Goal: Information Seeking & Learning: Check status

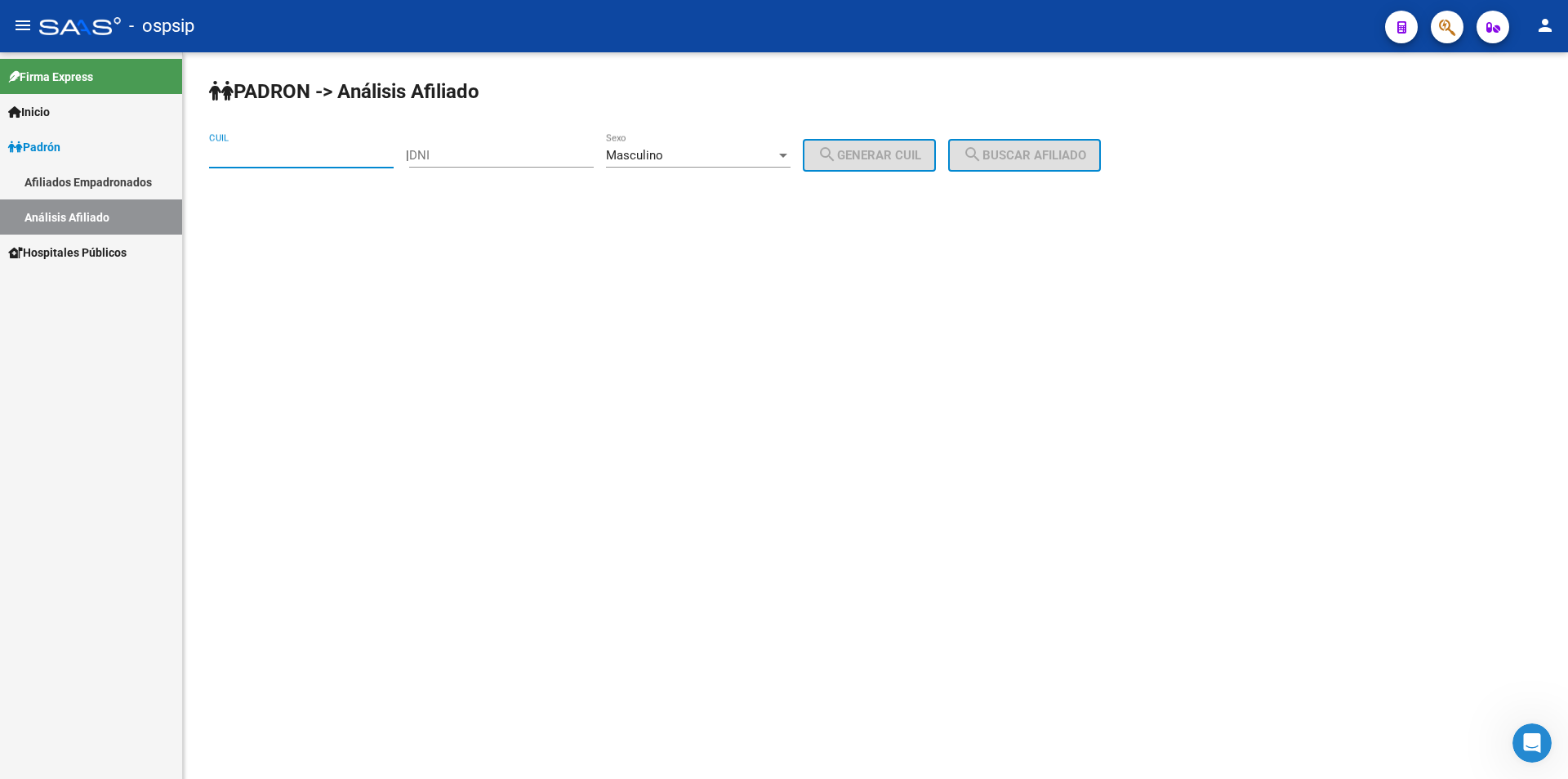
click at [441, 154] on input "DNI" at bounding box center [501, 155] width 185 height 15
click at [752, 144] on div "Masculino Sexo" at bounding box center [698, 149] width 185 height 36
click at [752, 144] on span "Masculino" at bounding box center [716, 156] width 185 height 36
click at [511, 150] on input "DNI" at bounding box center [501, 155] width 185 height 15
type input "16529714"
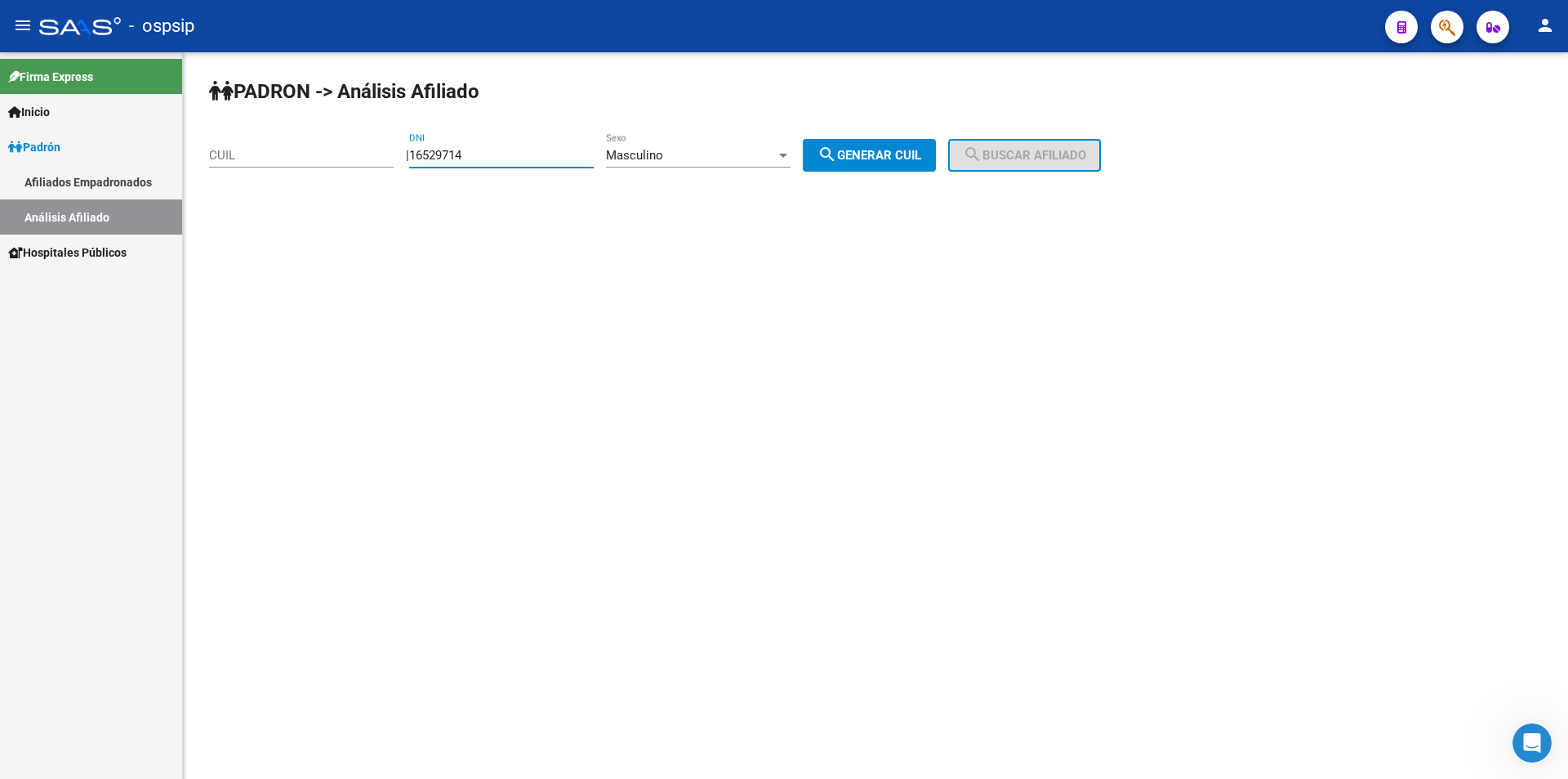
drag, startPoint x: 881, startPoint y: 156, endPoint x: 890, endPoint y: 150, distance: 10.8
click at [882, 157] on span "search Generar CUIL" at bounding box center [870, 155] width 104 height 15
type input "20-16529714-9"
click at [1027, 146] on button "search Buscar afiliado" at bounding box center [1024, 155] width 153 height 33
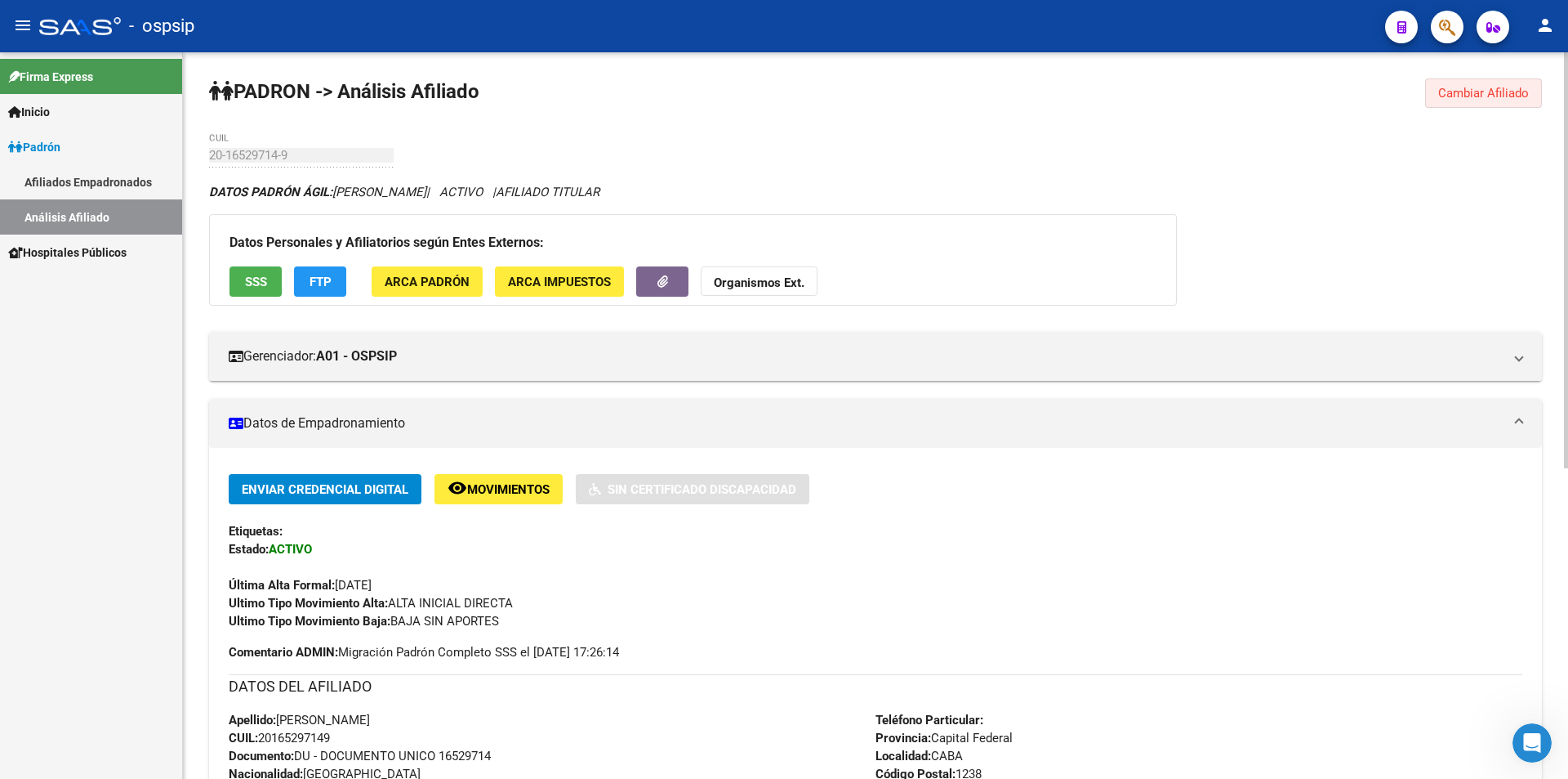
click at [1472, 94] on span "Cambiar Afiliado" at bounding box center [1484, 93] width 91 height 15
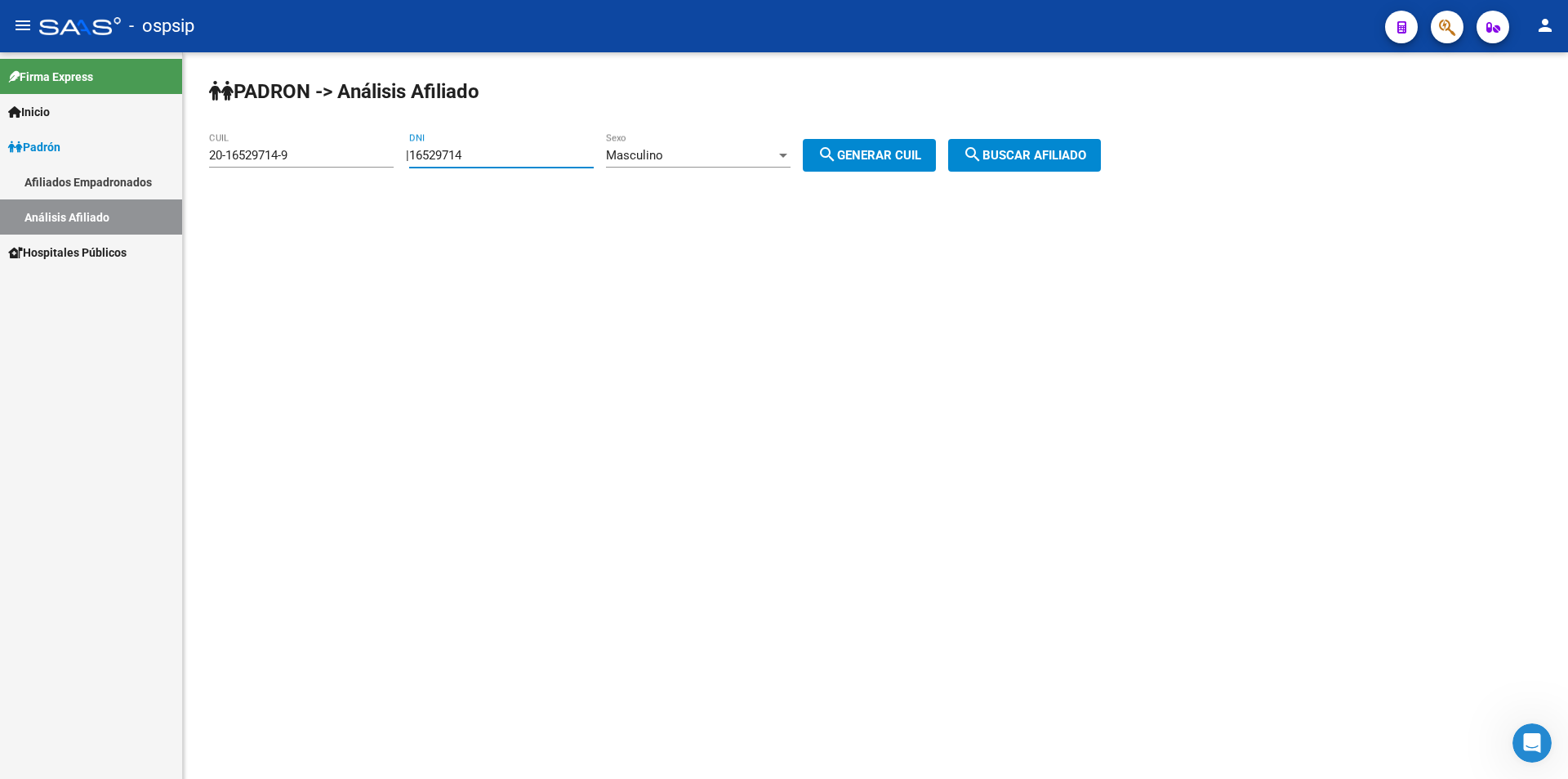
drag, startPoint x: 544, startPoint y: 158, endPoint x: 414, endPoint y: 140, distance: 131.2
click at [414, 140] on div "PADRON -> Análisis Afiliado 20-16529714-9 CUIL | 16529714 DNI Masculino Sexo se…" at bounding box center [875, 138] width 1385 height 171
drag, startPoint x: 272, startPoint y: 152, endPoint x: 170, endPoint y: 161, distance: 102.4
click at [159, 167] on mat-sidenav-container "Firma Express Inicio Calendario SSS Instructivos Contacto OS Padrón Afiliados E…" at bounding box center [784, 415] width 1568 height 726
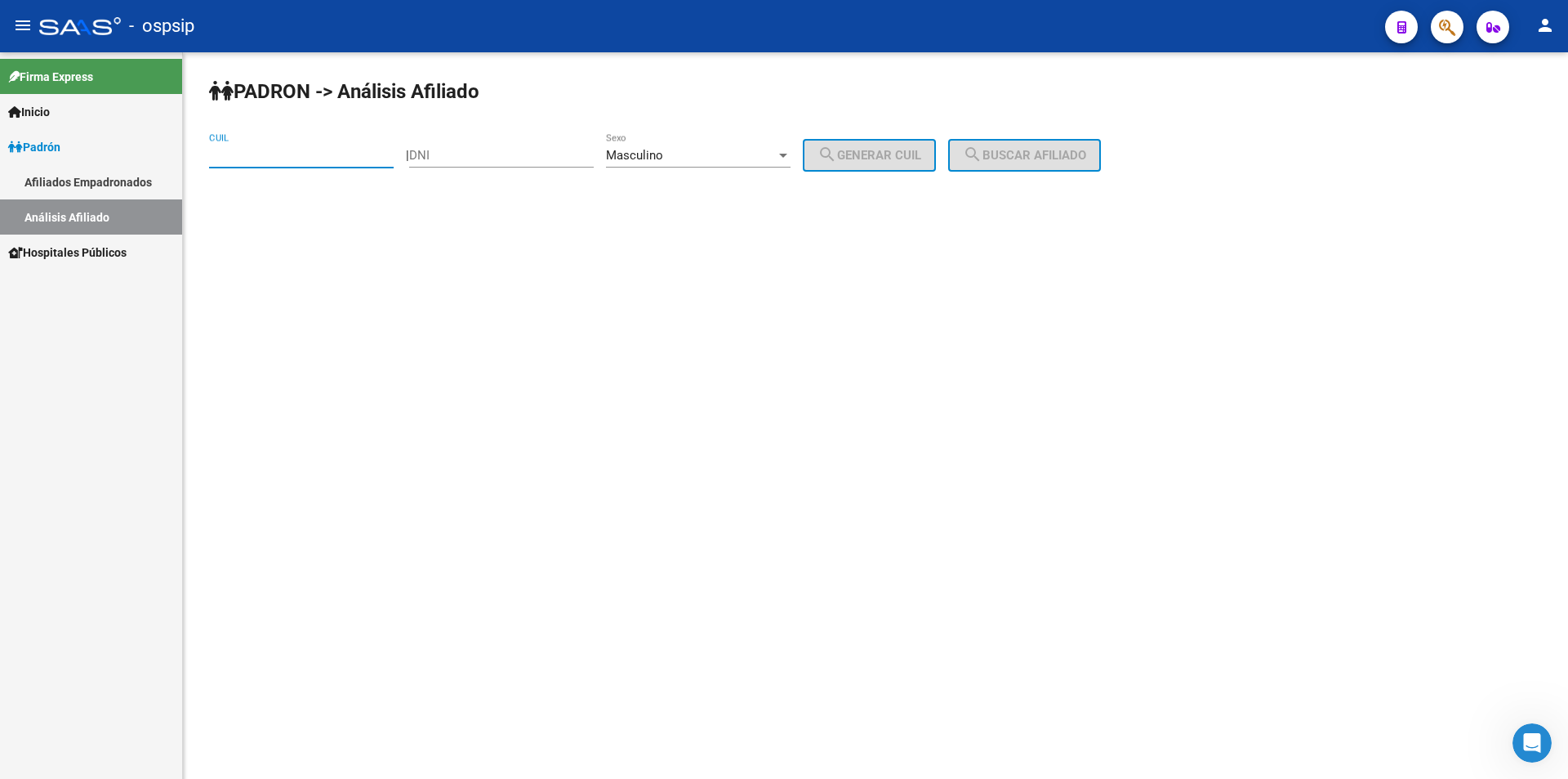
click at [663, 155] on span "Masculino" at bounding box center [635, 155] width 57 height 15
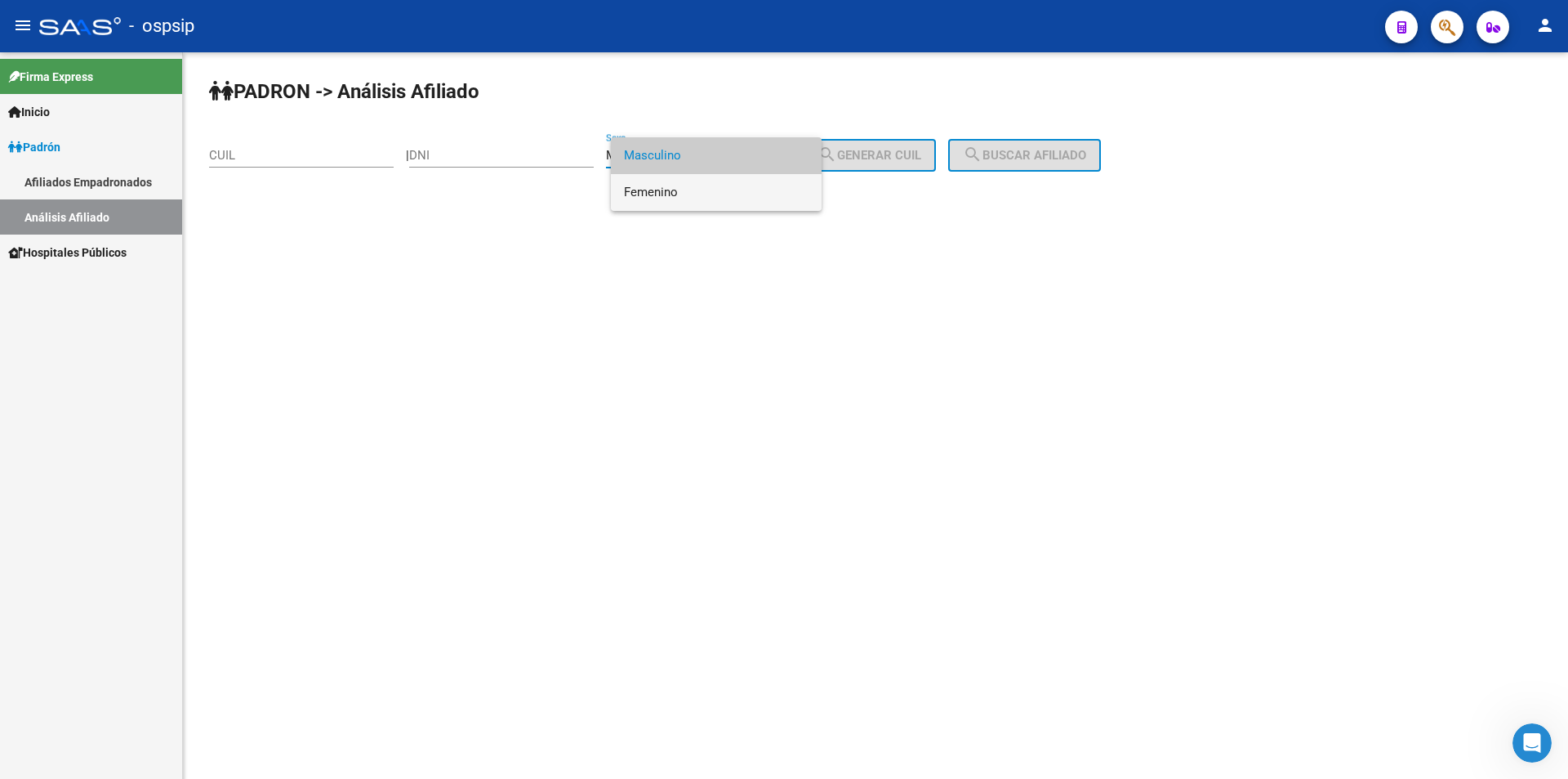
click at [676, 189] on span "Femenino" at bounding box center [716, 192] width 185 height 36
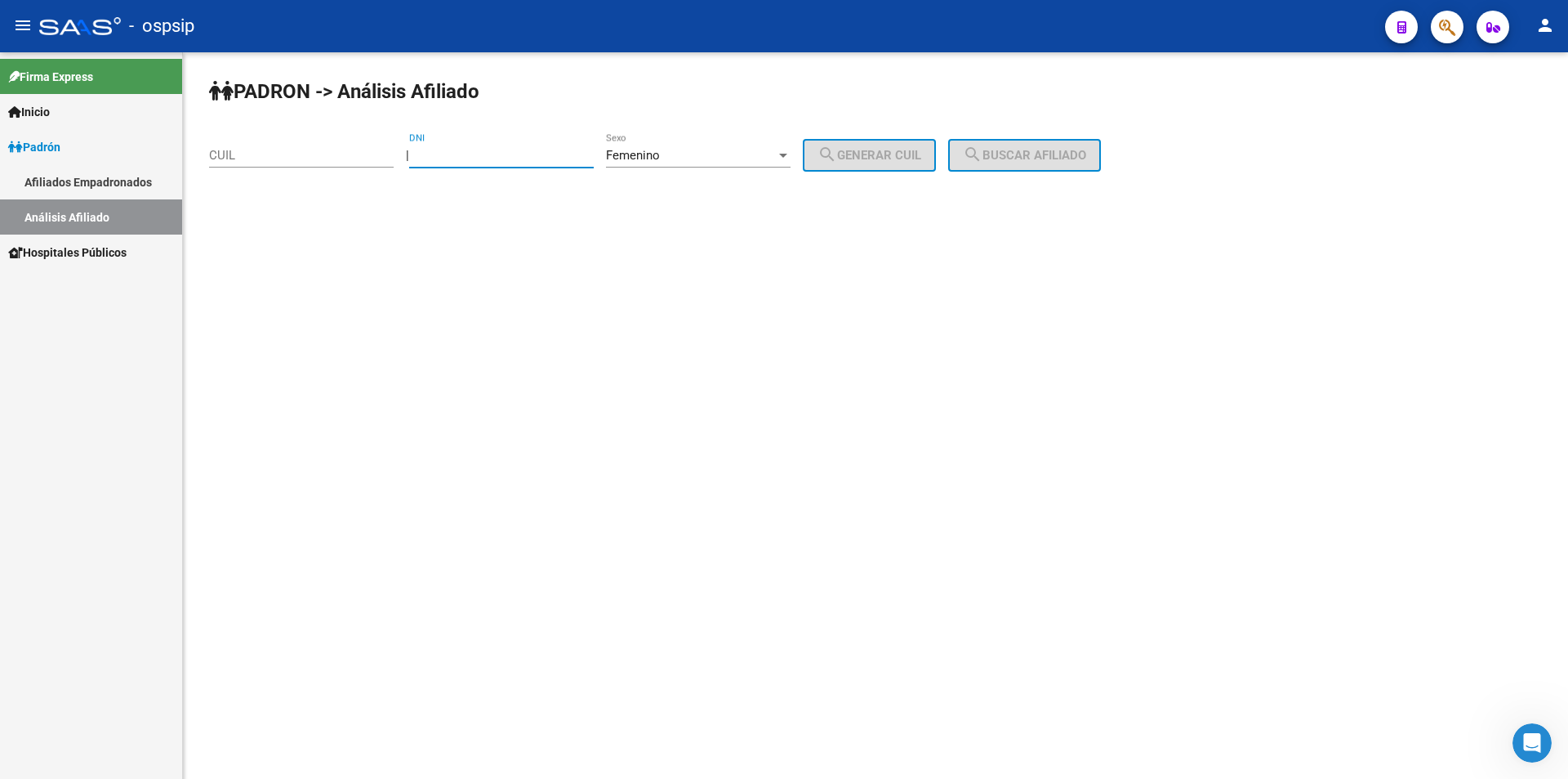
click at [516, 152] on input "DNI" at bounding box center [501, 155] width 185 height 15
type input "22453294"
click at [923, 144] on button "search Generar CUIL" at bounding box center [870, 155] width 133 height 33
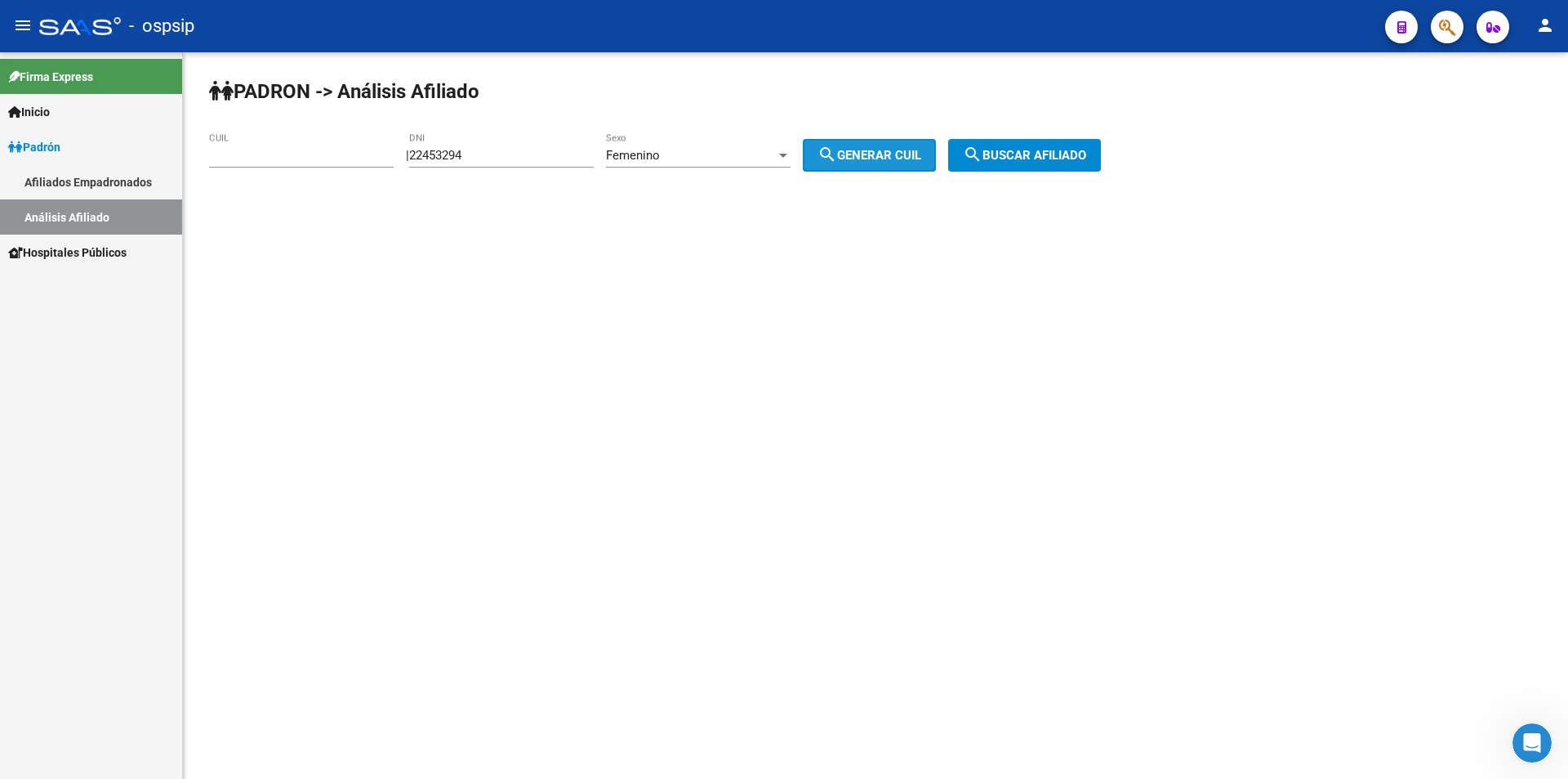
type input "27-22453294-1"
click at [1003, 145] on button "search Buscar afiliado" at bounding box center [1024, 155] width 153 height 33
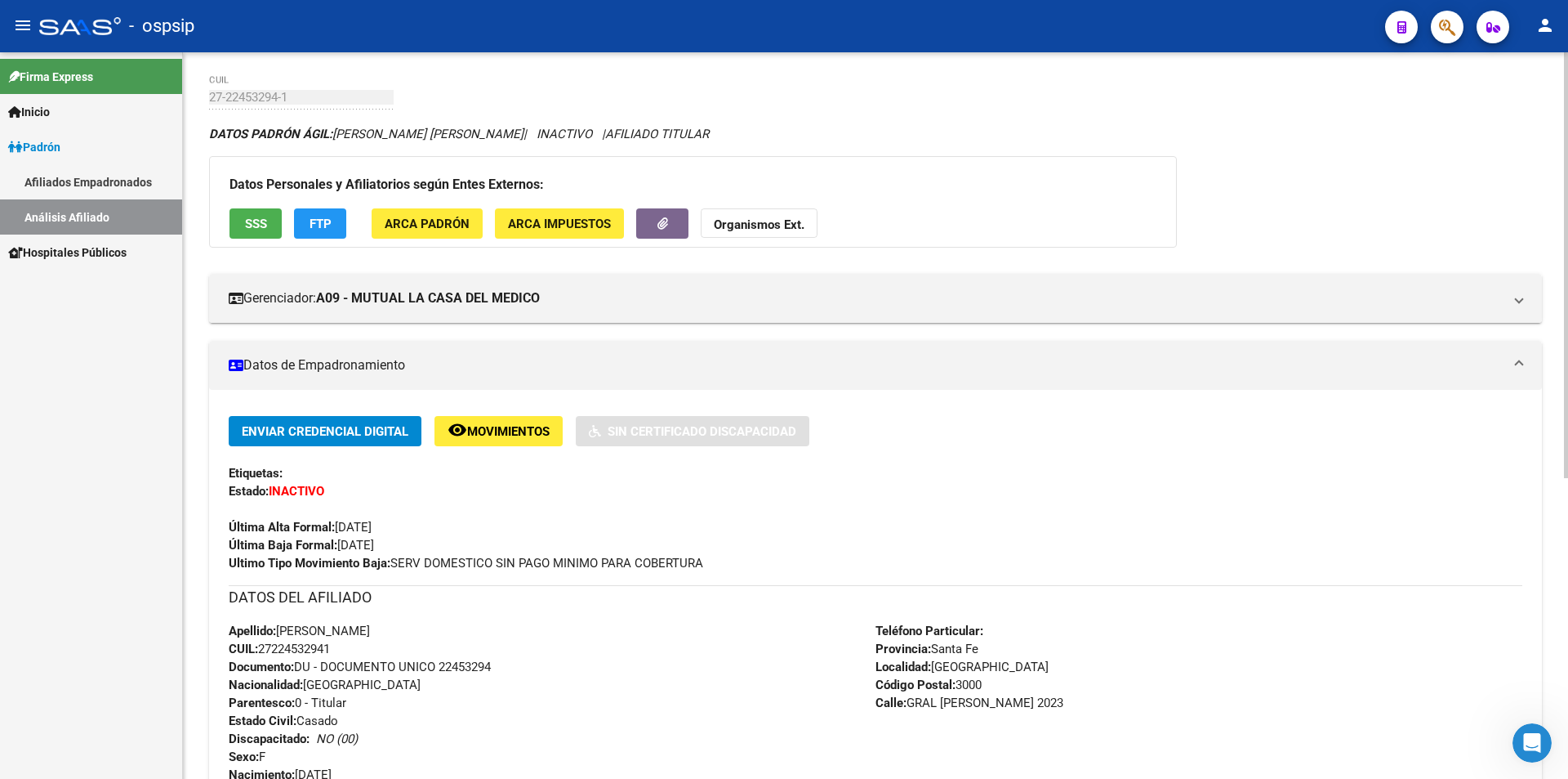
scroll to position [82, 0]
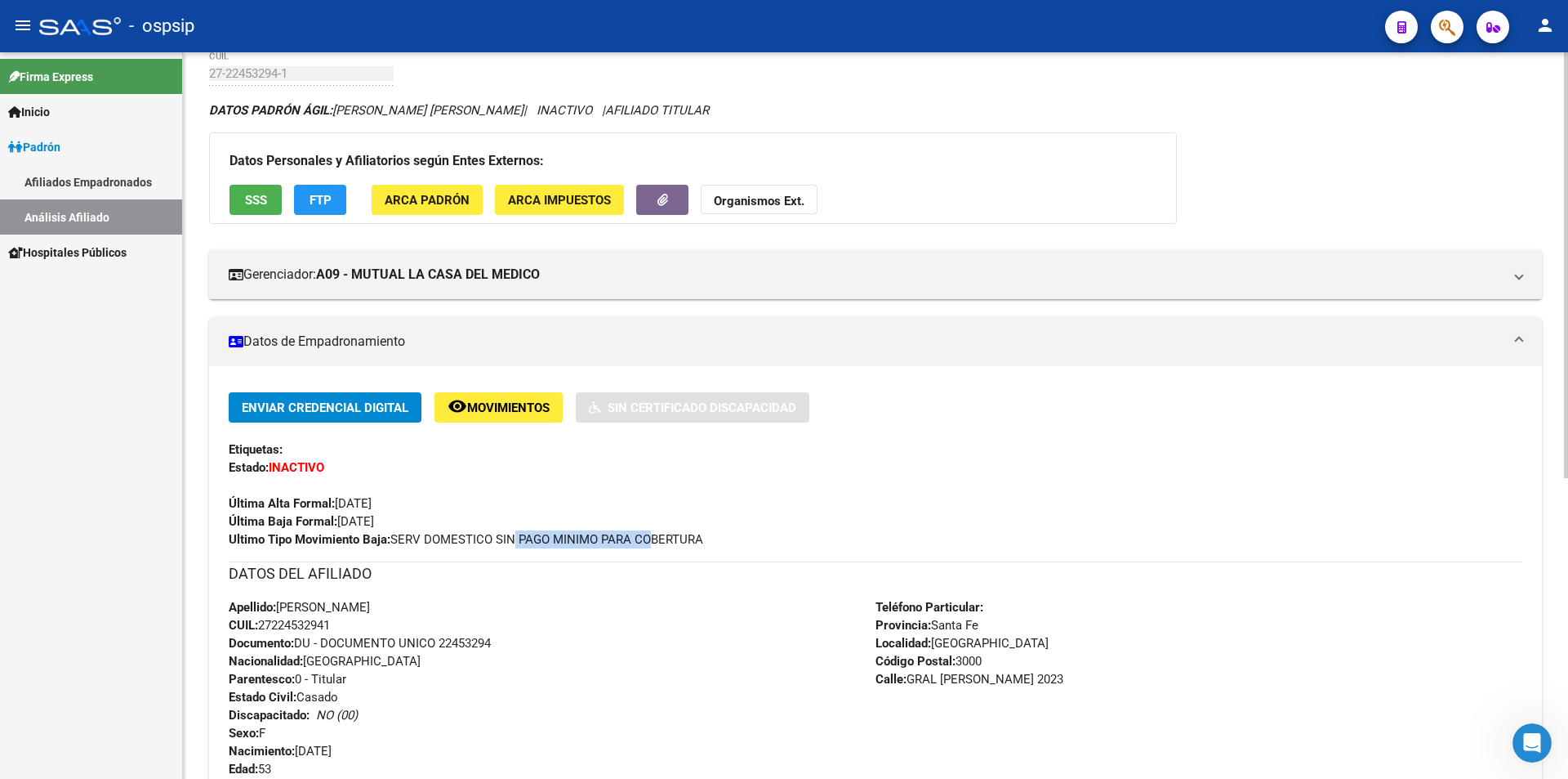
drag, startPoint x: 562, startPoint y: 536, endPoint x: 644, endPoint y: 539, distance: 82.1
click at [644, 539] on span "Ultimo Tipo Movimiento Baja: SERV DOMESTICO SIN PAGO MINIMO PARA COBERTURA" at bounding box center [465, 539] width 474 height 15
click at [649, 538] on span "Ultimo Tipo Movimiento Baja: SERV DOMESTICO SIN PAGO MINIMO PARA COBERTURA" at bounding box center [465, 539] width 474 height 15
drag, startPoint x: 420, startPoint y: 533, endPoint x: 532, endPoint y: 538, distance: 112.1
click at [532, 538] on span "Ultimo Tipo Movimiento Baja: SERV DOMESTICO SIN PAGO MINIMO PARA COBERTURA" at bounding box center [465, 539] width 474 height 15
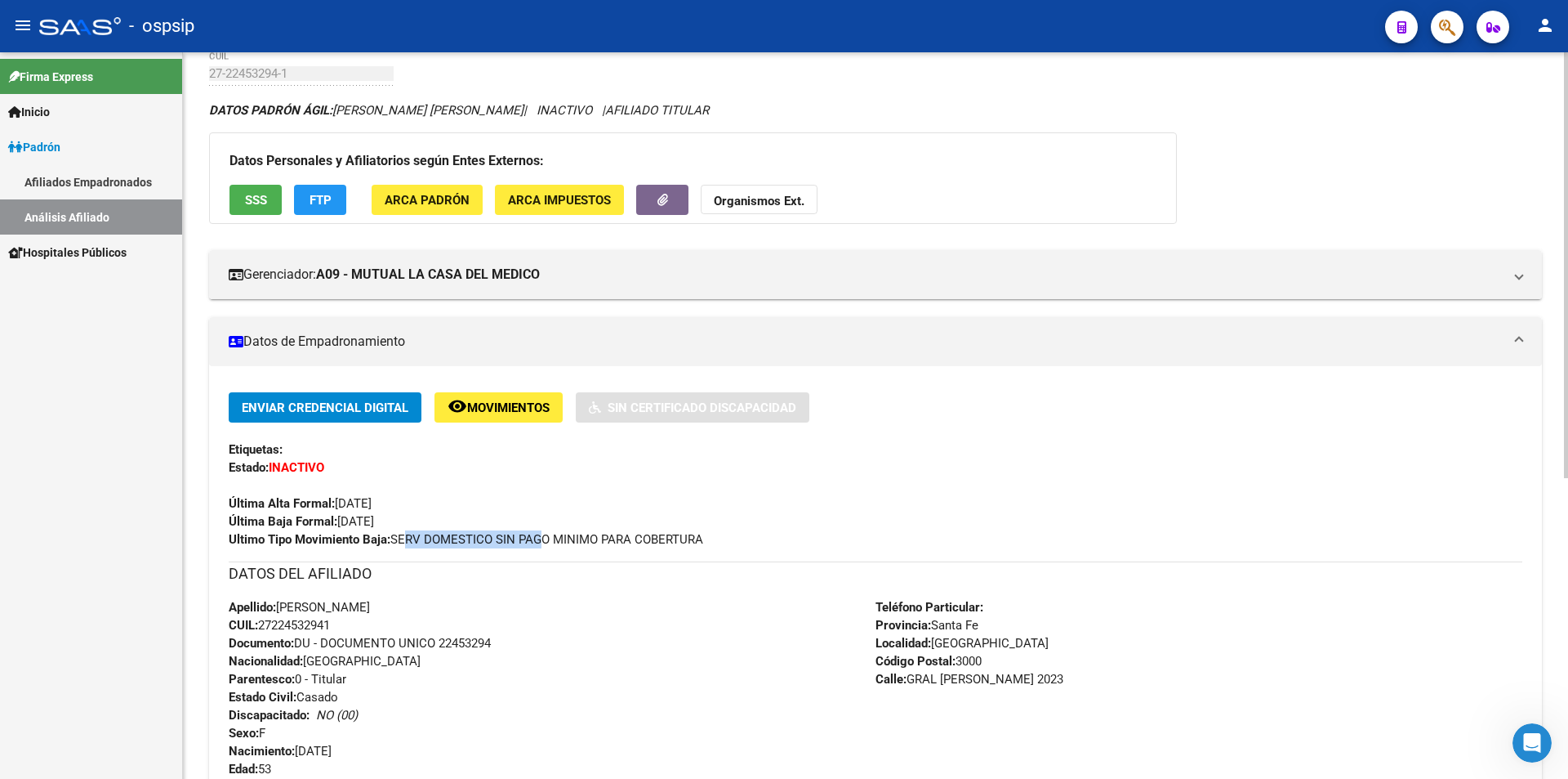
click at [533, 538] on span "Ultimo Tipo Movimiento Baja: SERV DOMESTICO SIN PAGO MINIMO PARA COBERTURA" at bounding box center [465, 539] width 474 height 15
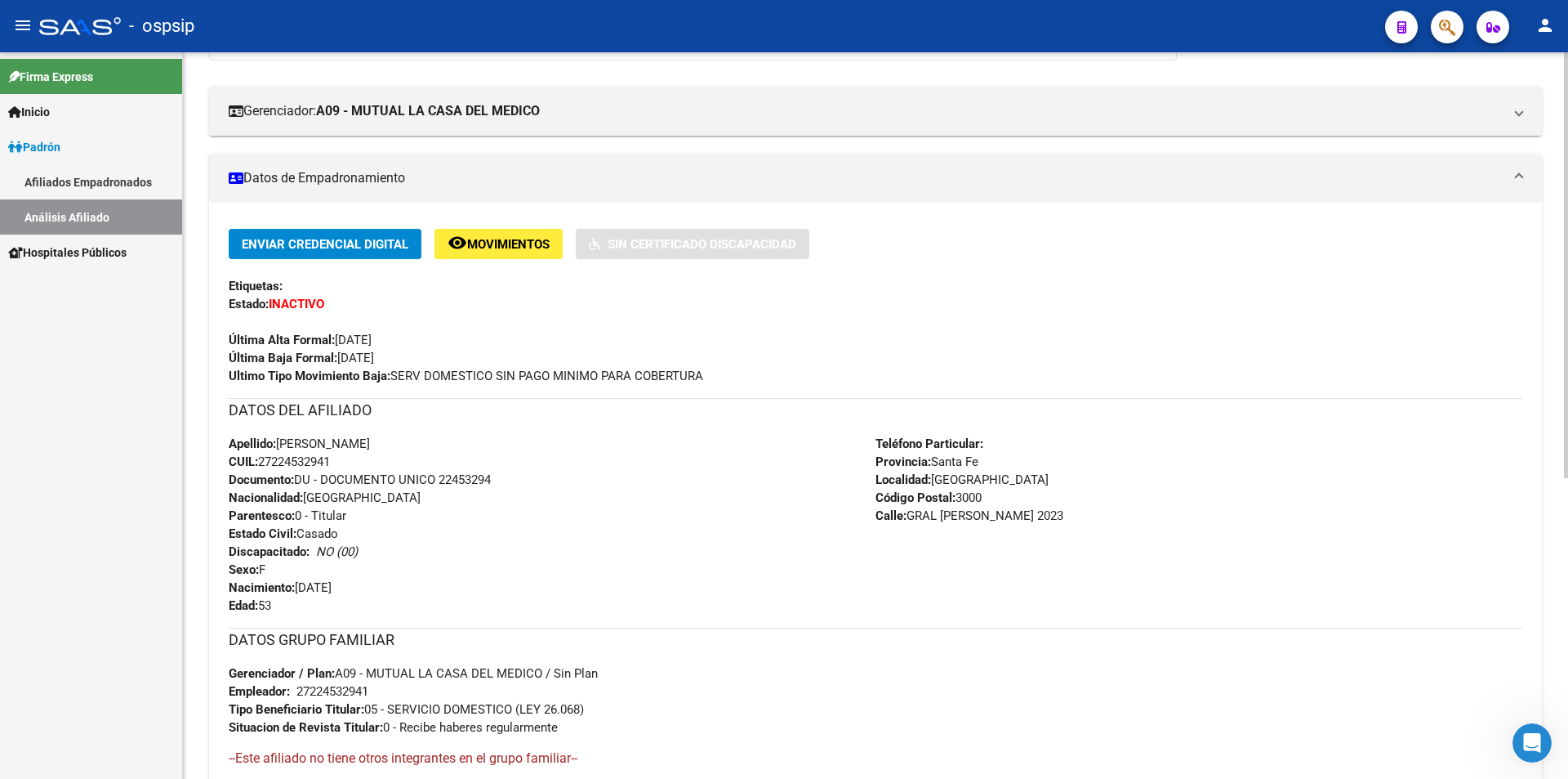
scroll to position [327, 0]
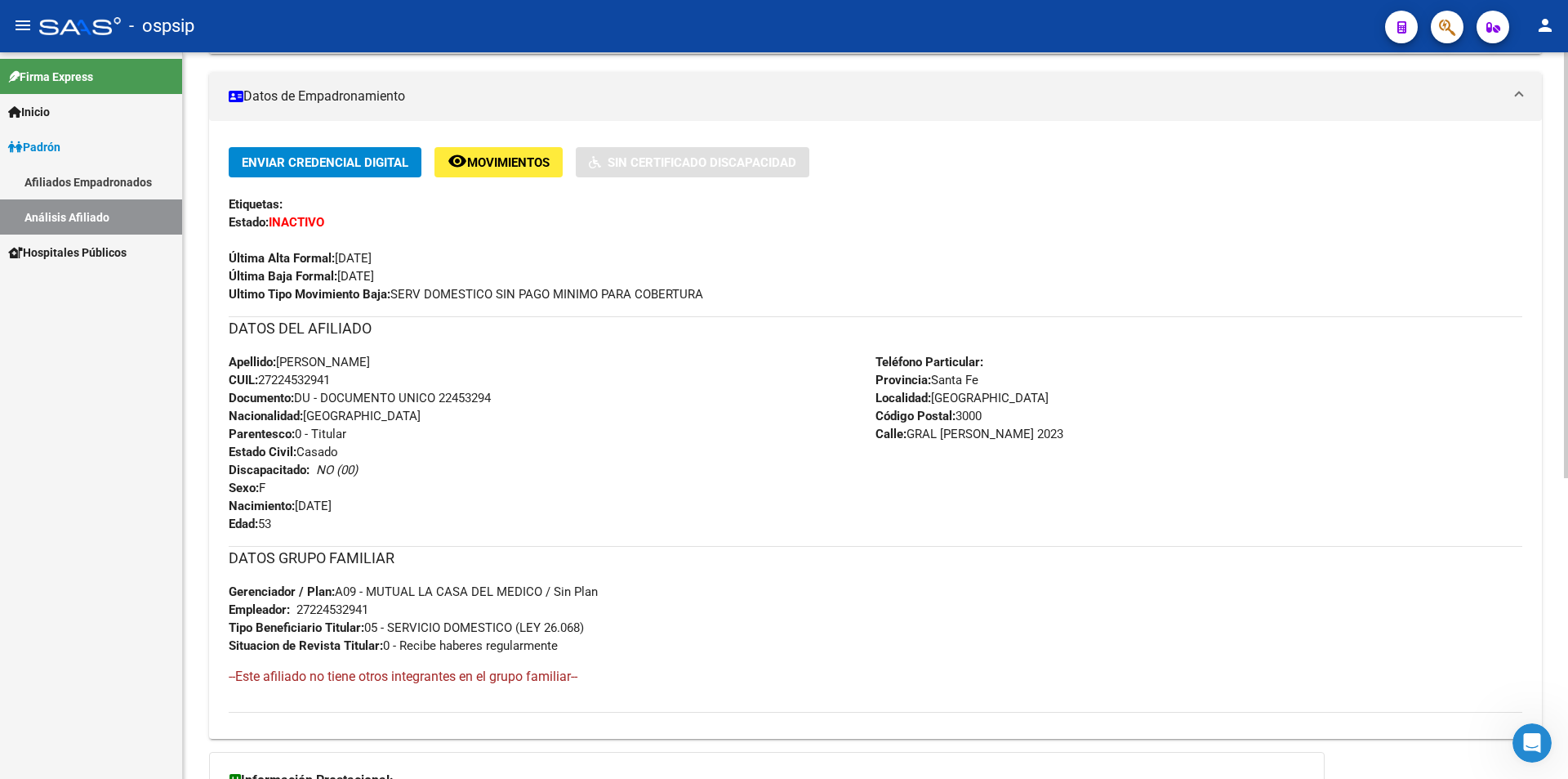
click at [464, 363] on div "Apellido: [PERSON_NAME] CUIL: 27224532941 Documento: DU - DOCUMENTO UNICO 22453…" at bounding box center [552, 443] width 647 height 179
drag, startPoint x: 340, startPoint y: 253, endPoint x: 408, endPoint y: 242, distance: 68.9
click at [408, 242] on div "Última Alta Formal: [DATE]" at bounding box center [875, 249] width 1294 height 36
click at [372, 251] on span "Última Alta Formal: [DATE]" at bounding box center [300, 258] width 143 height 15
drag, startPoint x: 340, startPoint y: 255, endPoint x: 405, endPoint y: 249, distance: 65.3
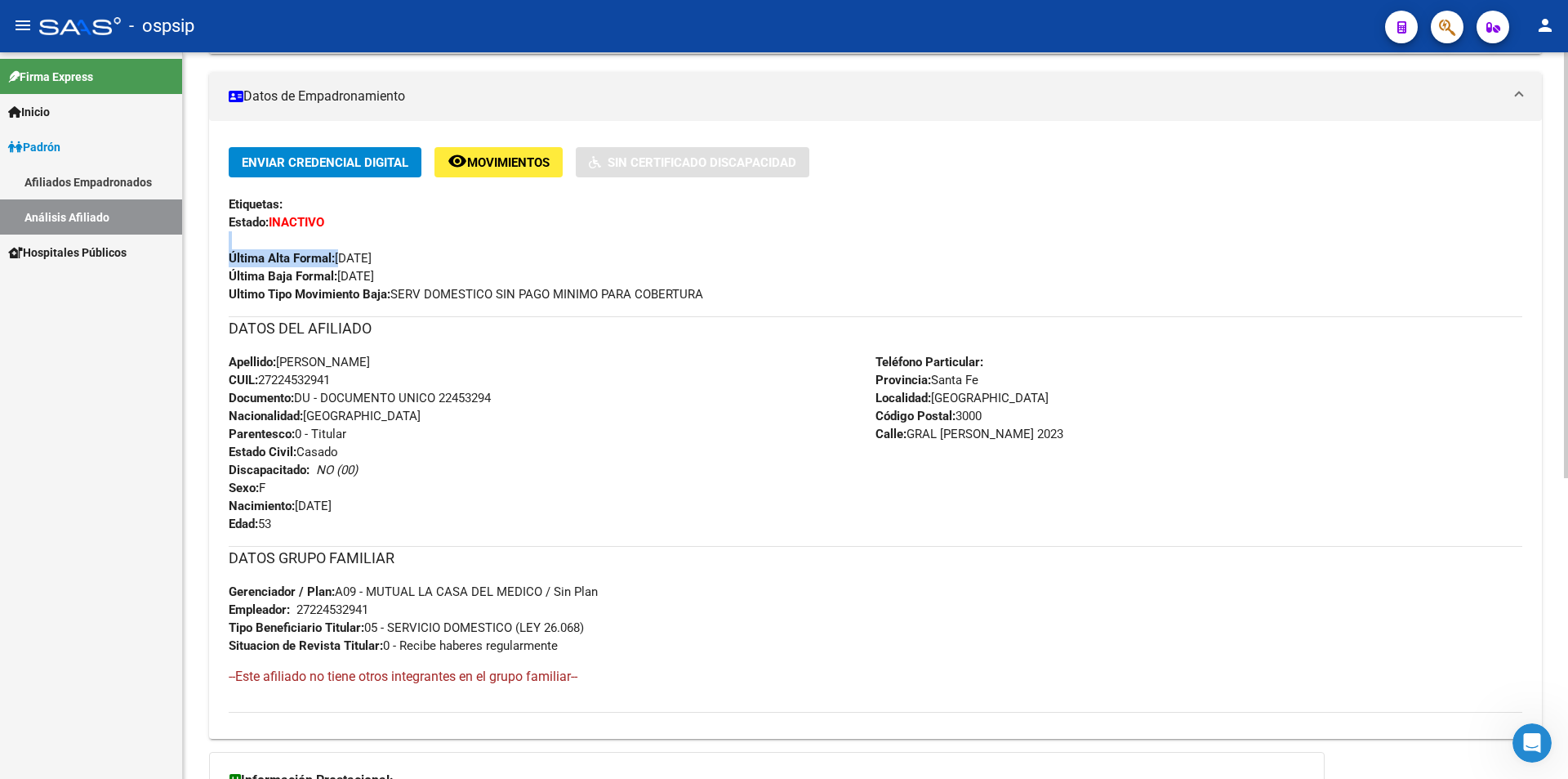
click at [405, 249] on div "Última Alta Formal: [DATE]" at bounding box center [875, 249] width 1294 height 36
click at [372, 253] on span "Última Alta Formal: [DATE]" at bounding box center [300, 258] width 143 height 15
drag, startPoint x: 338, startPoint y: 255, endPoint x: 414, endPoint y: 268, distance: 77.1
click at [414, 268] on div "Enviar Credencial Digital remove_red_eye Movimientos Sin Certificado Discapacid…" at bounding box center [875, 224] width 1294 height 156
click at [419, 272] on div "Enviar Credencial Digital remove_red_eye Movimientos Sin Certificado Discapacid…" at bounding box center [875, 224] width 1294 height 156
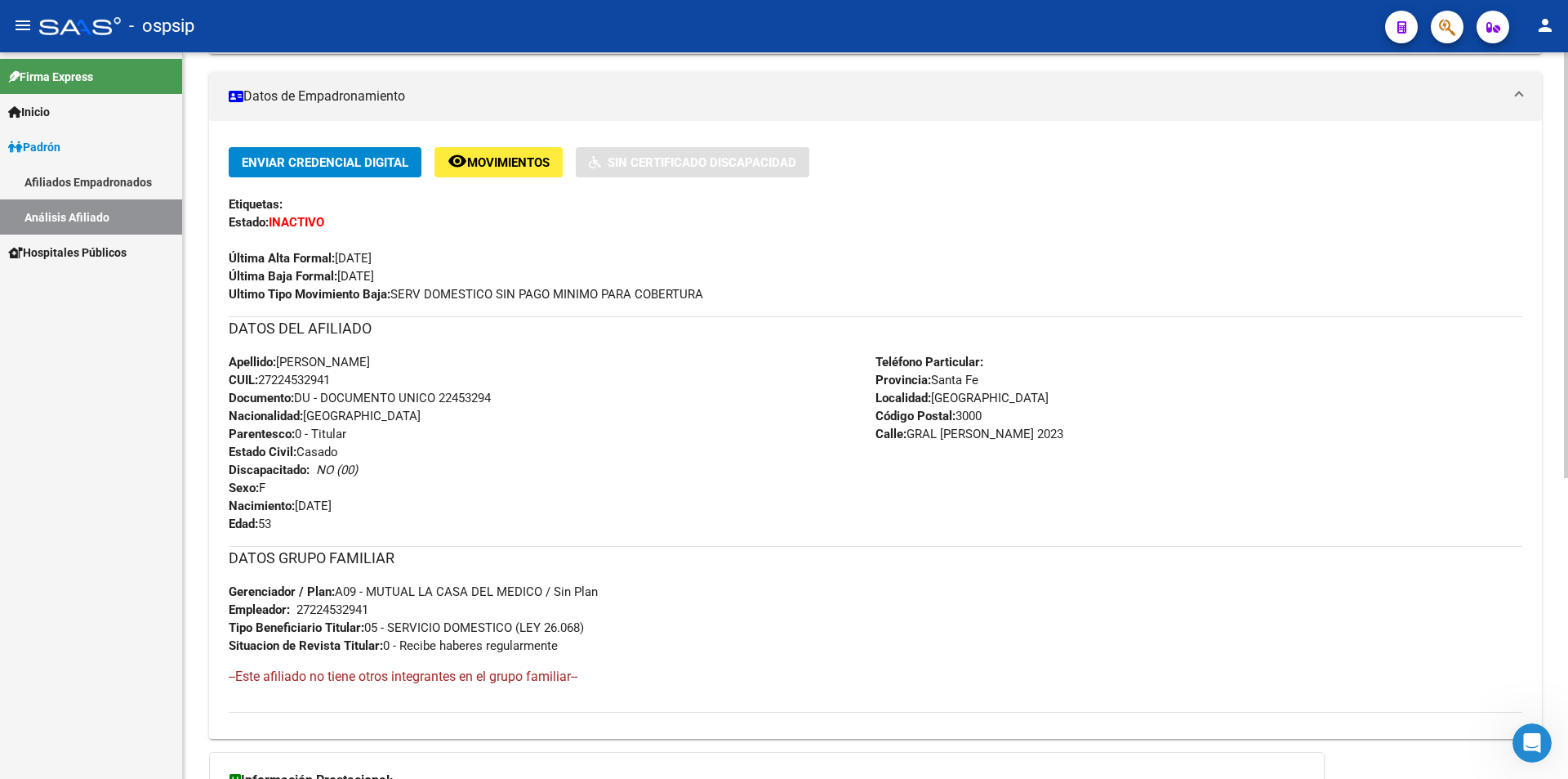
drag, startPoint x: 402, startPoint y: 290, endPoint x: 690, endPoint y: 277, distance: 288.3
click at [690, 277] on div "Enviar Credencial Digital remove_red_eye Movimientos Sin Certificado Discapacid…" at bounding box center [875, 224] width 1294 height 156
click at [663, 285] on div "Ultimo Tipo Movimiento Baja: SERV DOMESTICO SIN PAGO MINIMO PARA COBERTURA" at bounding box center [875, 294] width 1294 height 18
drag, startPoint x: 395, startPoint y: 292, endPoint x: 706, endPoint y: 292, distance: 311.0
click at [703, 292] on span "Ultimo Tipo Movimiento Baja: SERV DOMESTICO SIN PAGO MINIMO PARA COBERTURA" at bounding box center [465, 294] width 474 height 15
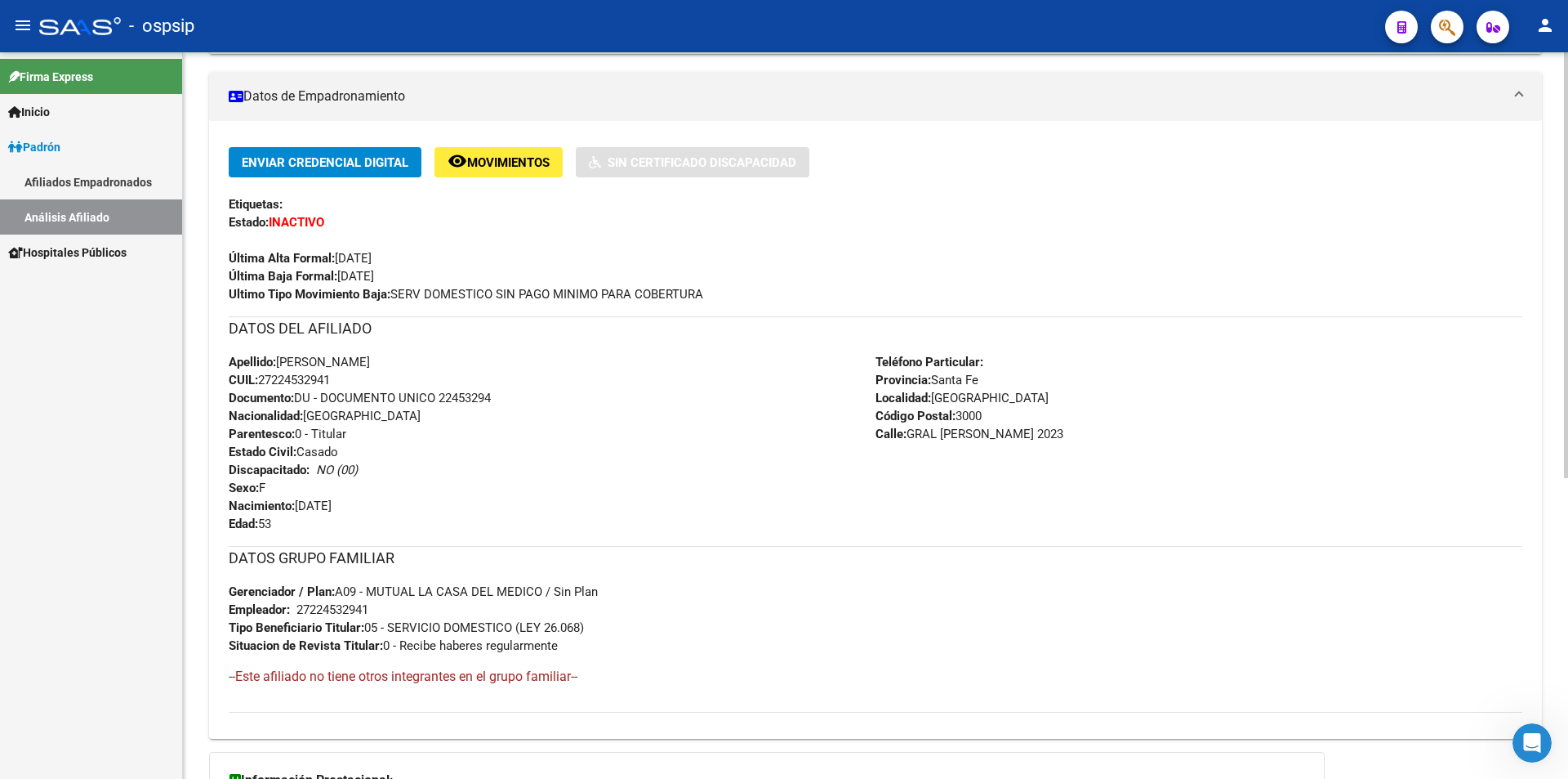
click at [532, 291] on span "Ultimo Tipo Movimiento Baja: SERV DOMESTICO SIN PAGO MINIMO PARA COBERTURA" at bounding box center [465, 294] width 474 height 15
drag, startPoint x: 393, startPoint y: 291, endPoint x: 710, endPoint y: 292, distance: 317.0
click at [710, 292] on div "Ultimo Tipo Movimiento Baja: SERV DOMESTICO SIN PAGO MINIMO PARA COBERTURA" at bounding box center [875, 294] width 1294 height 18
click at [360, 283] on div "Enviar Credencial Digital remove_red_eye Movimientos Sin Certificado Discapacid…" at bounding box center [875, 224] width 1294 height 156
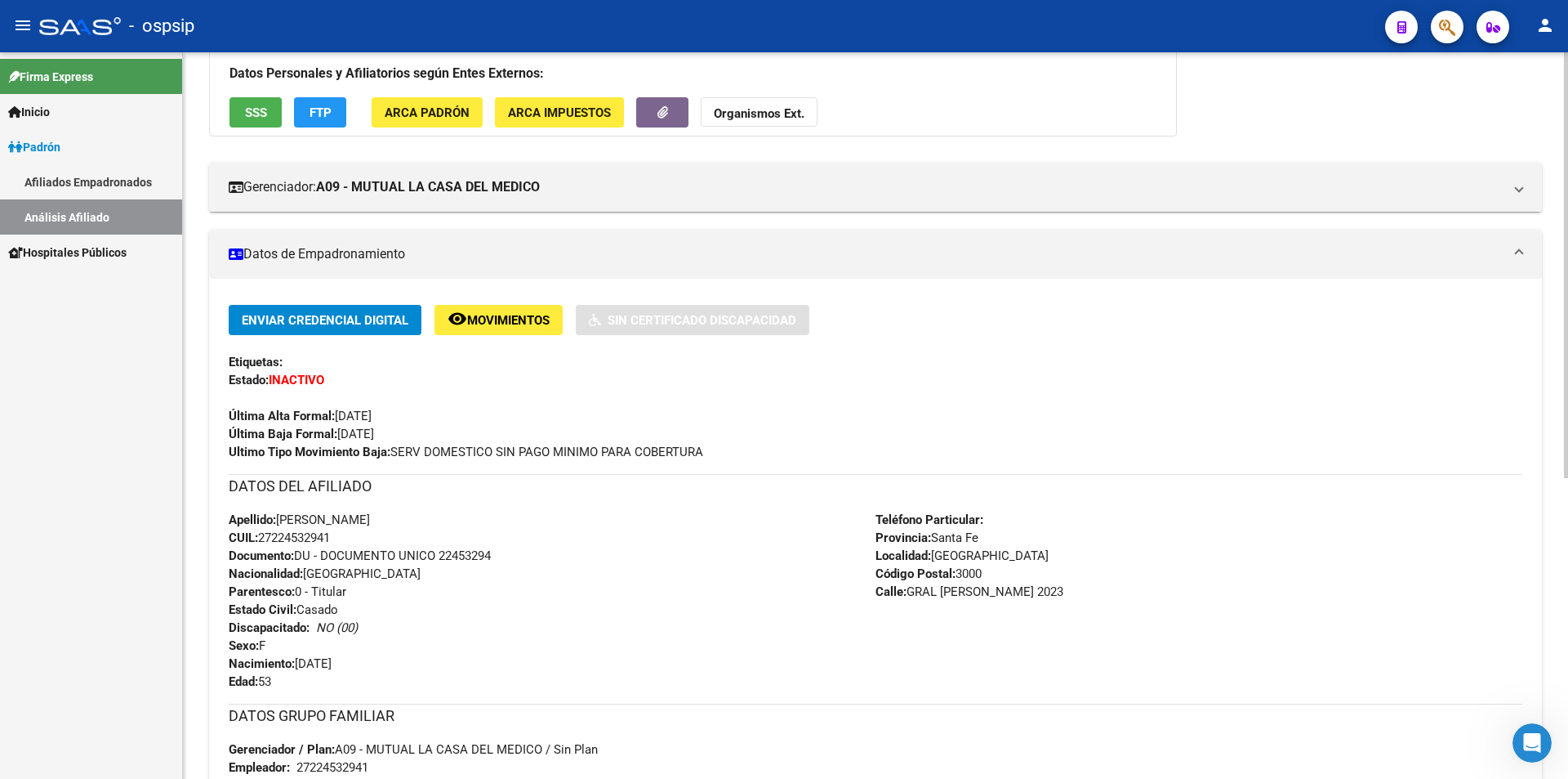
scroll to position [0, 0]
